Goal: Task Accomplishment & Management: Use online tool/utility

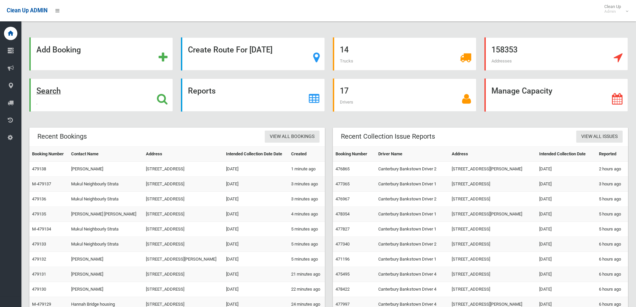
click at [88, 86] on div "Search" at bounding box center [101, 94] width 144 height 33
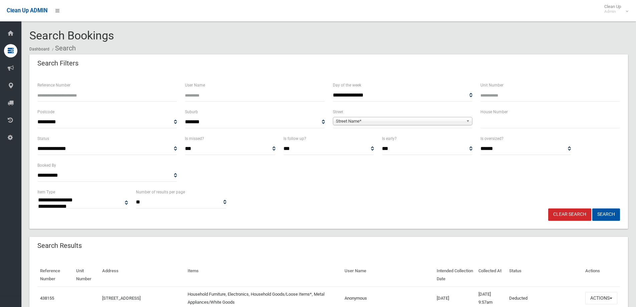
select select
click at [490, 118] on input "text" at bounding box center [550, 122] width 140 height 12
type input "*"
click at [456, 121] on span "Street Name*" at bounding box center [400, 121] width 128 height 8
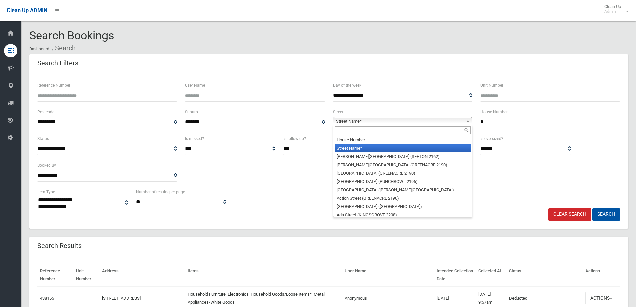
click at [383, 130] on input "text" at bounding box center [402, 130] width 136 height 8
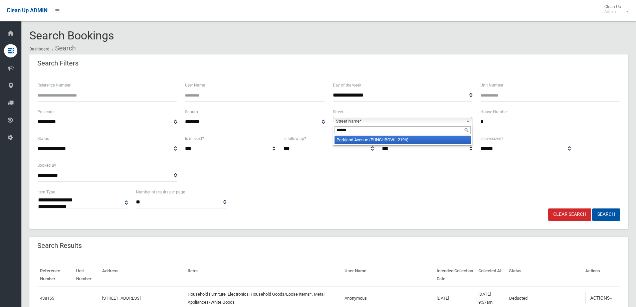
type input "******"
click at [386, 140] on li "Parkla nd Avenue (PUNCHBOWL 2196)" at bounding box center [402, 140] width 136 height 8
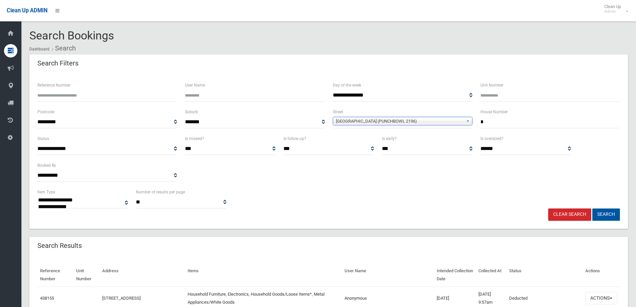
click at [607, 211] on button "Search" at bounding box center [606, 214] width 28 height 12
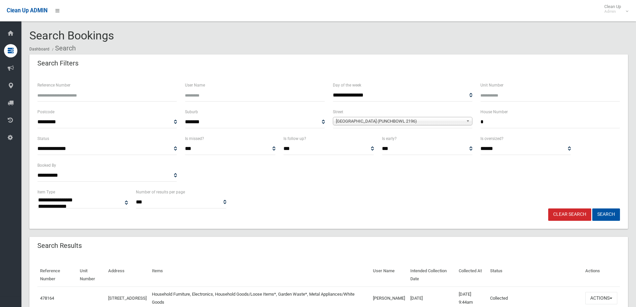
select select
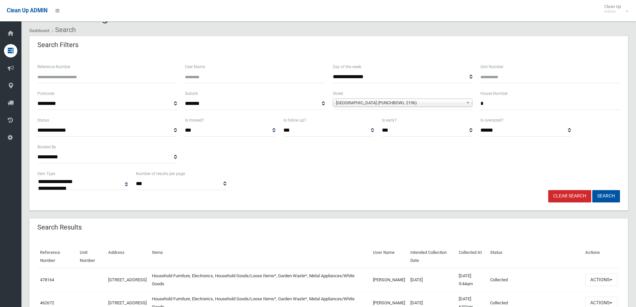
scroll to position [33, 0]
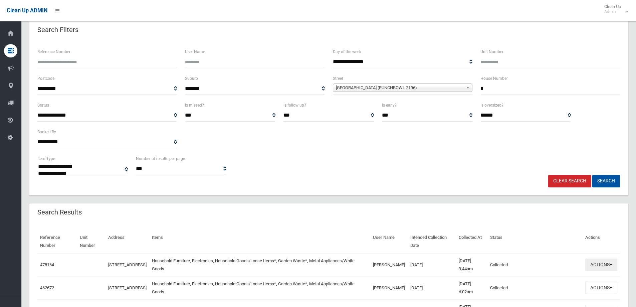
click at [598, 265] on button "Actions" at bounding box center [601, 264] width 32 height 12
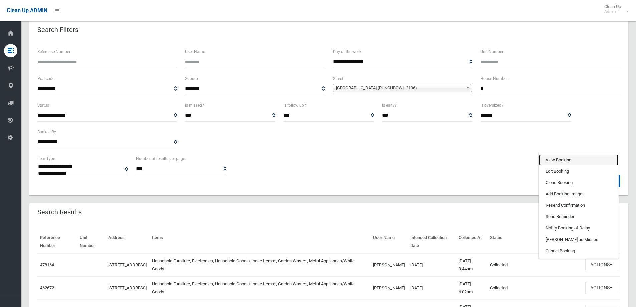
click at [565, 161] on link "View Booking" at bounding box center [578, 159] width 79 height 11
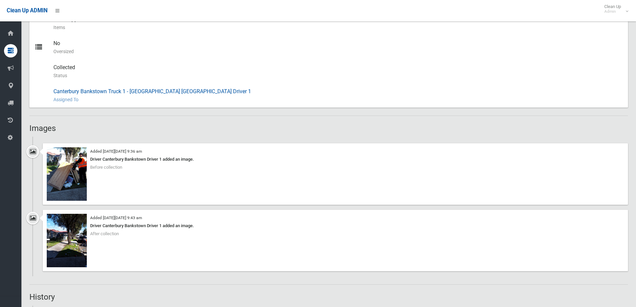
scroll to position [367, 0]
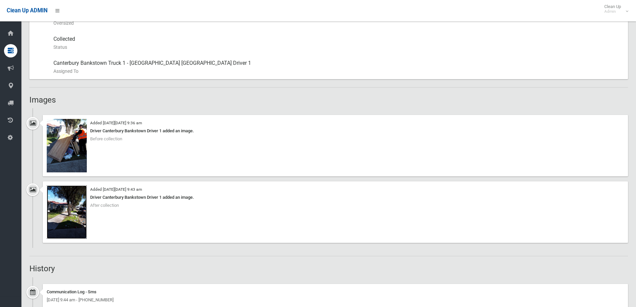
click at [79, 208] on img at bounding box center [67, 211] width 40 height 53
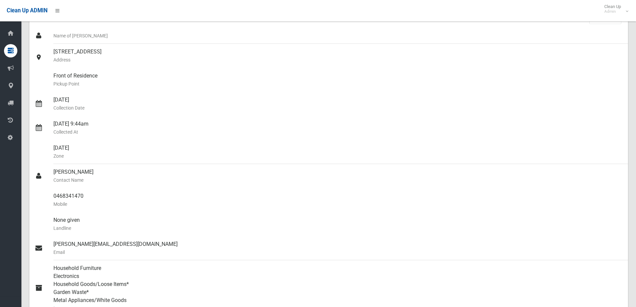
scroll to position [0, 0]
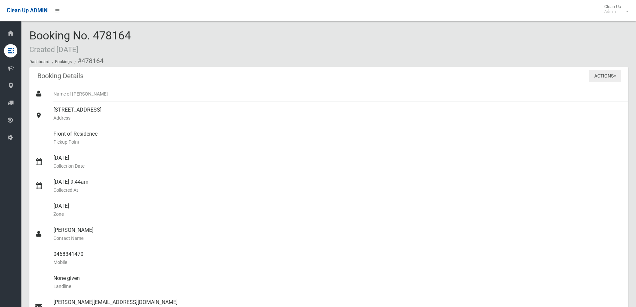
click at [597, 77] on button "Actions" at bounding box center [605, 76] width 32 height 12
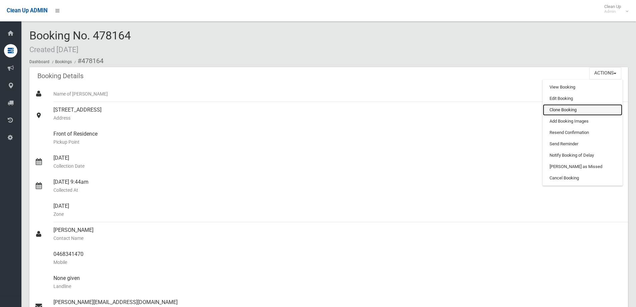
click at [566, 109] on link "Clone Booking" at bounding box center [582, 109] width 79 height 11
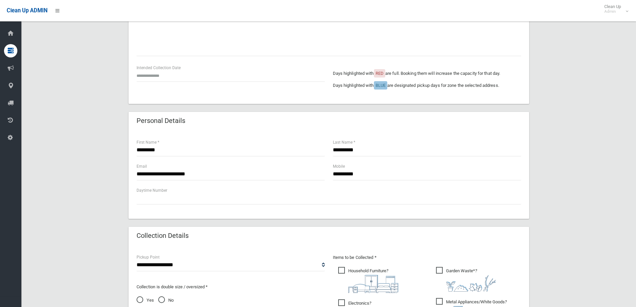
scroll to position [134, 0]
click at [165, 75] on input "text" at bounding box center [231, 75] width 188 height 12
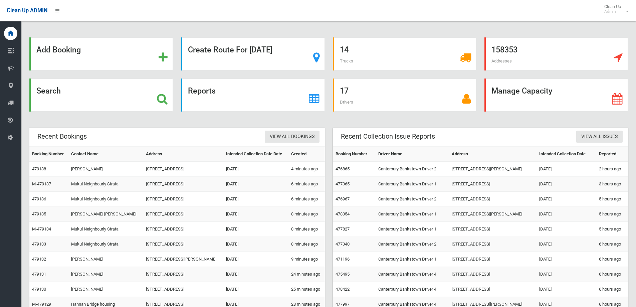
click at [103, 105] on div "Search" at bounding box center [101, 94] width 144 height 33
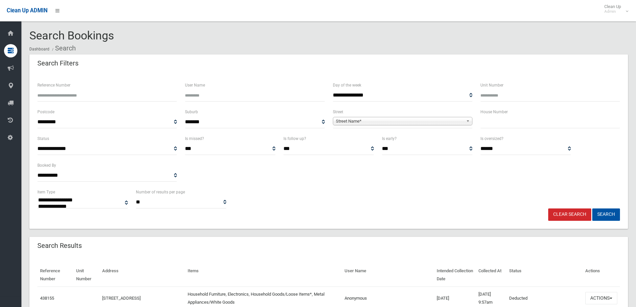
select select
click at [543, 124] on input "text" at bounding box center [550, 122] width 140 height 12
type input "***"
click at [360, 126] on span "**********" at bounding box center [403, 122] width 140 height 12
click at [355, 122] on span "Street Name*" at bounding box center [400, 121] width 128 height 8
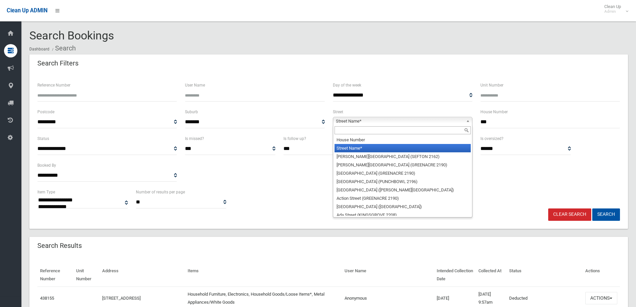
click at [351, 132] on input "text" at bounding box center [402, 130] width 136 height 8
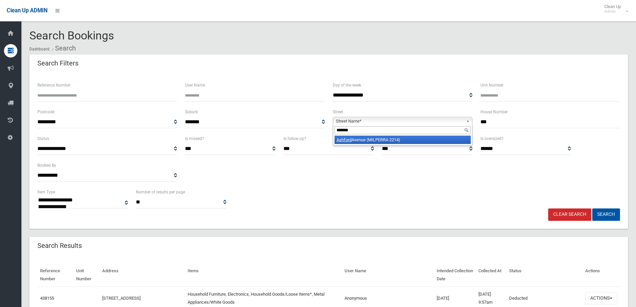
type input "*******"
click at [371, 142] on li "Ashford Avenue (MILPERRA 2214)" at bounding box center [402, 140] width 136 height 8
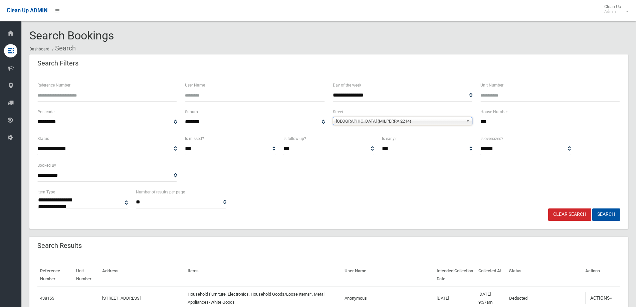
click at [502, 120] on input "***" at bounding box center [550, 122] width 140 height 12
type input "***"
click at [592, 208] on button "Search" at bounding box center [606, 214] width 28 height 12
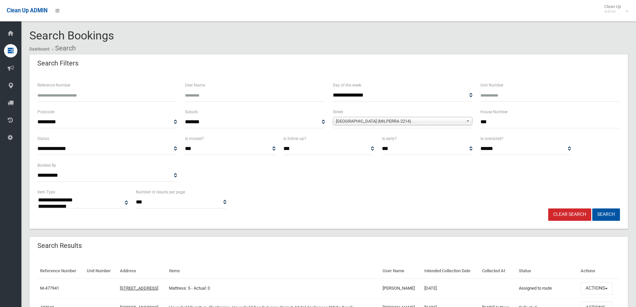
select select
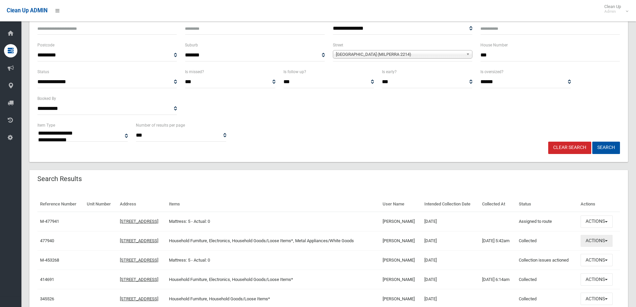
click at [598, 238] on button "Actions" at bounding box center [596, 241] width 32 height 12
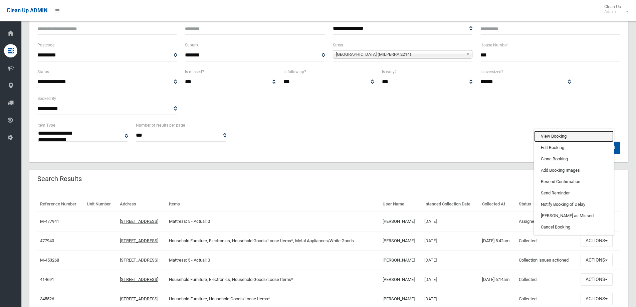
click at [552, 137] on link "View Booking" at bounding box center [573, 136] width 79 height 11
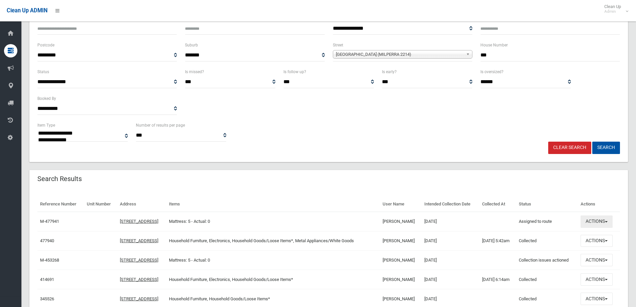
click at [603, 220] on button "Actions" at bounding box center [596, 221] width 32 height 12
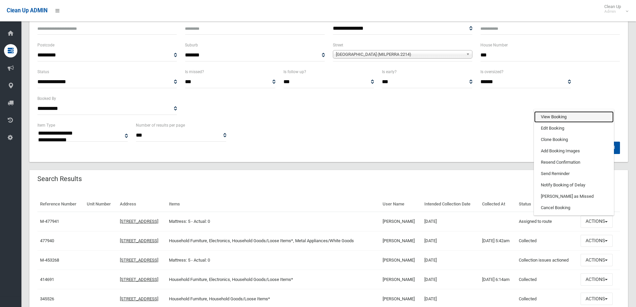
click at [545, 117] on link "View Booking" at bounding box center [573, 116] width 79 height 11
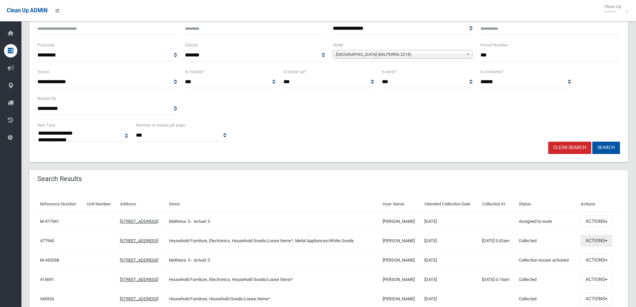
click at [610, 240] on button "Actions" at bounding box center [596, 241] width 32 height 12
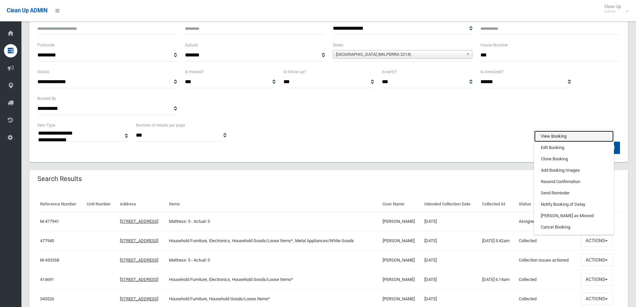
click at [566, 135] on link "View Booking" at bounding box center [573, 136] width 79 height 11
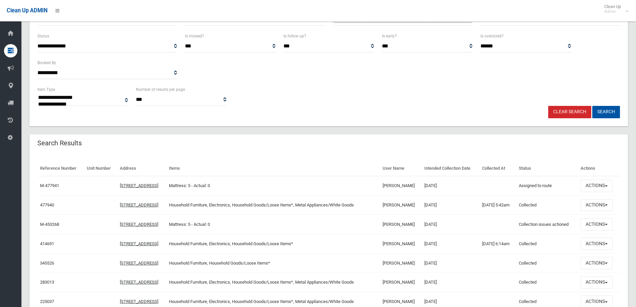
scroll to position [139, 0]
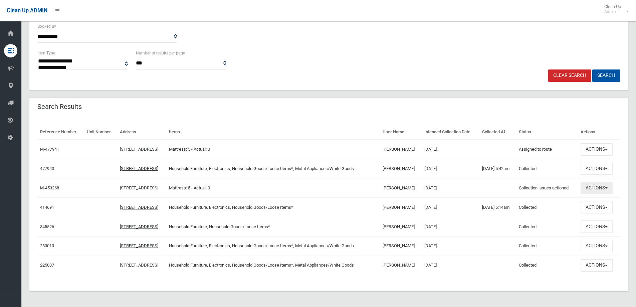
click at [598, 187] on button "Actions" at bounding box center [596, 188] width 32 height 12
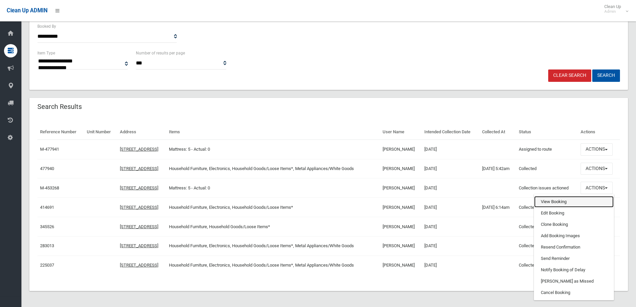
click at [547, 203] on link "View Booking" at bounding box center [573, 201] width 79 height 11
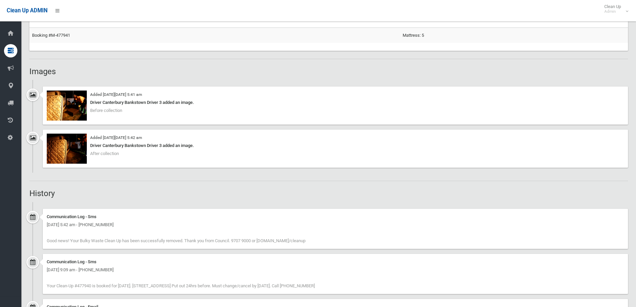
scroll to position [501, 0]
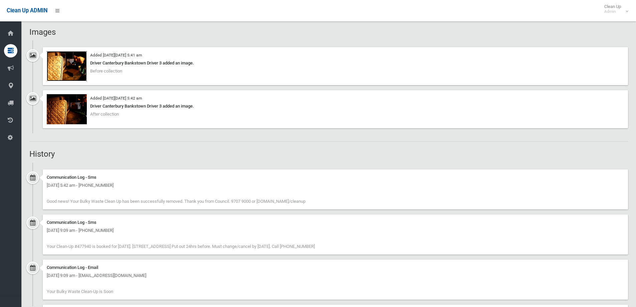
click at [70, 67] on img at bounding box center [67, 66] width 40 height 30
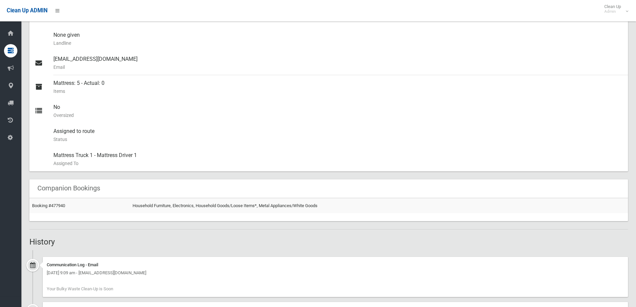
scroll to position [454, 0]
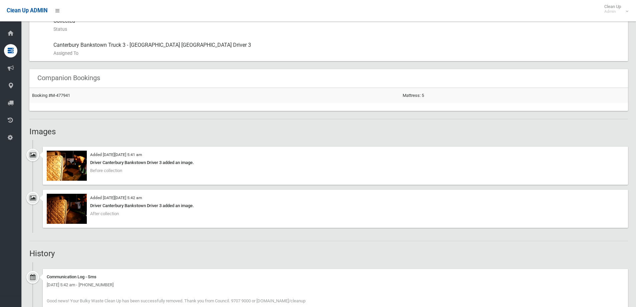
scroll to position [501, 0]
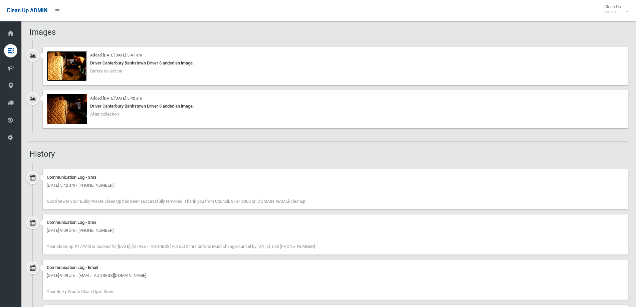
click at [70, 68] on img at bounding box center [67, 66] width 40 height 30
click at [70, 112] on img at bounding box center [67, 109] width 40 height 30
